Goal: Task Accomplishment & Management: Manage account settings

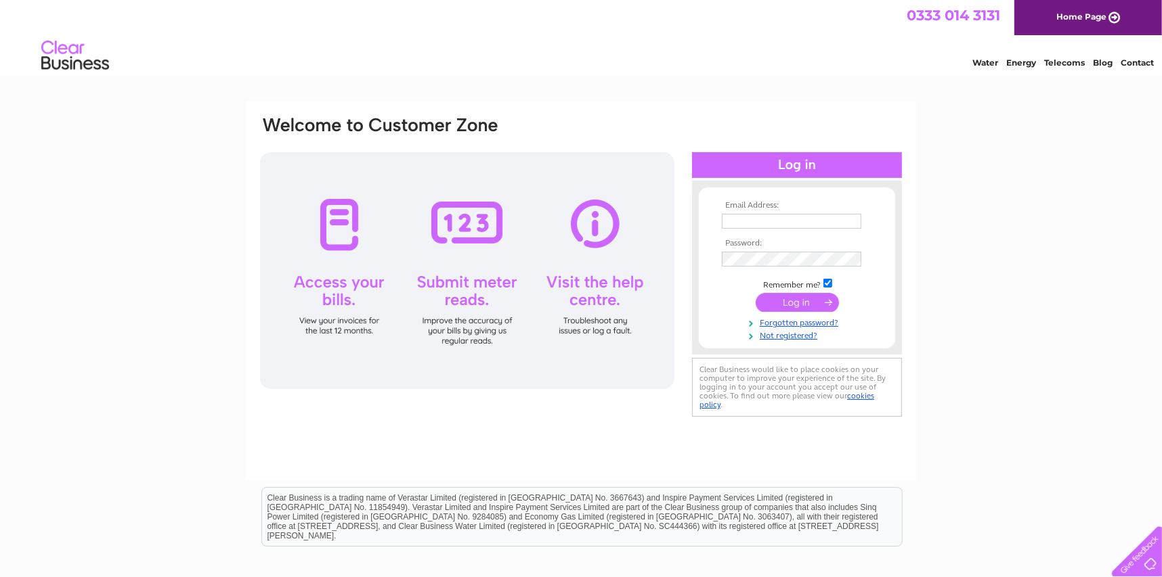
type input "[EMAIL_ADDRESS][DOMAIN_NAME]"
click at [798, 299] on input "submit" at bounding box center [796, 302] width 83 height 19
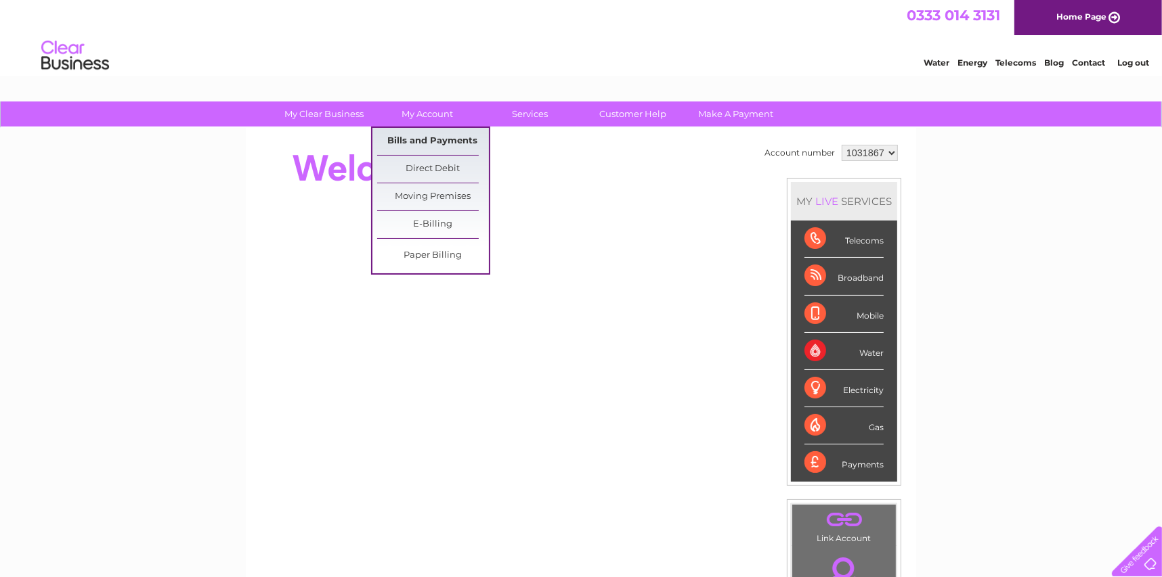
click at [426, 140] on link "Bills and Payments" at bounding box center [433, 141] width 112 height 27
click at [429, 139] on link "Bills and Payments" at bounding box center [433, 141] width 112 height 27
click at [406, 137] on link "Bills and Payments" at bounding box center [433, 141] width 112 height 27
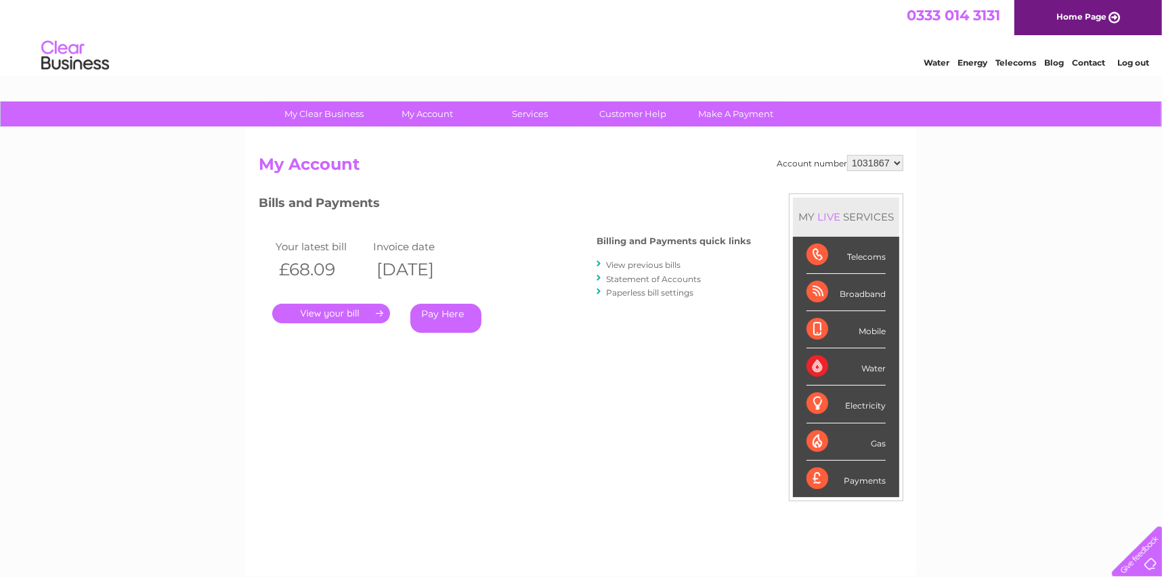
click at [336, 317] on link "." at bounding box center [331, 314] width 118 height 20
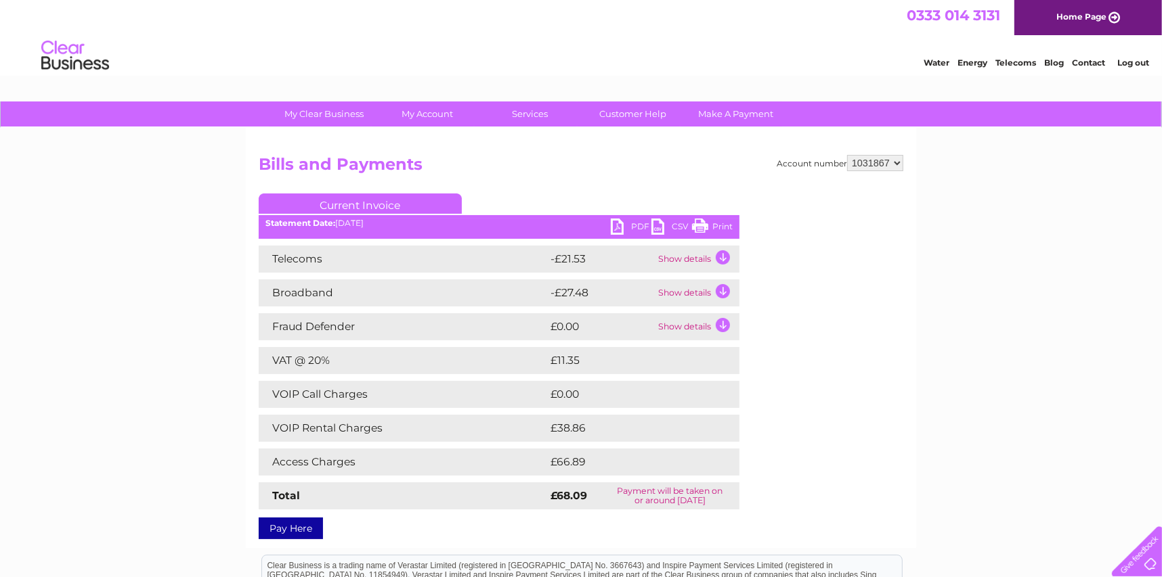
click at [617, 225] on link "PDF" at bounding box center [631, 229] width 41 height 20
